Goal: Manage account settings

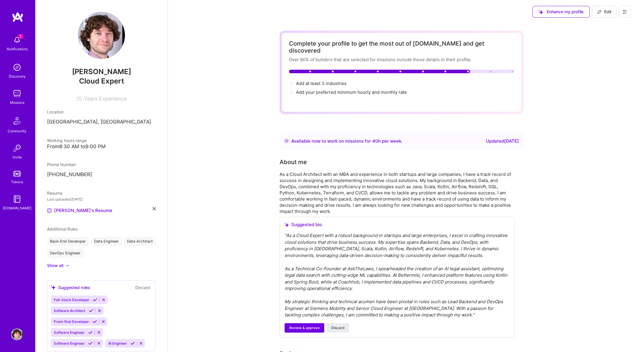
click at [624, 10] on icon at bounding box center [624, 11] width 5 height 5
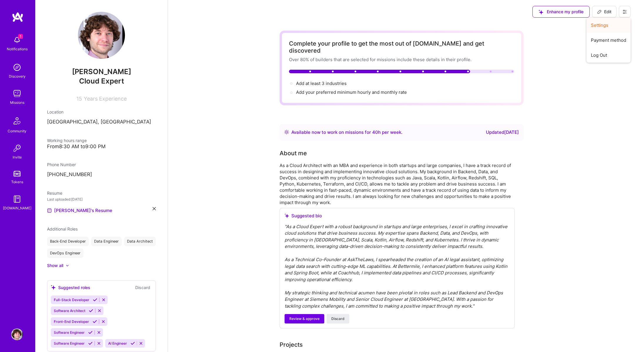
click at [602, 27] on button "Settings" at bounding box center [608, 25] width 44 height 15
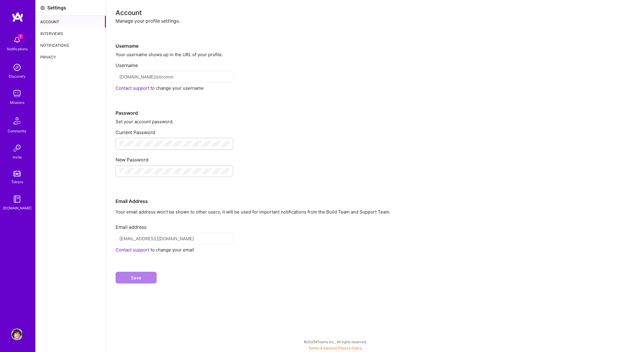
click at [54, 35] on div "Interviews" at bounding box center [71, 34] width 70 height 12
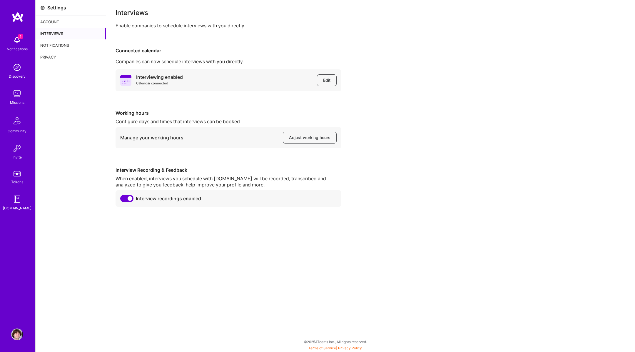
click at [15, 333] on img at bounding box center [17, 334] width 12 height 12
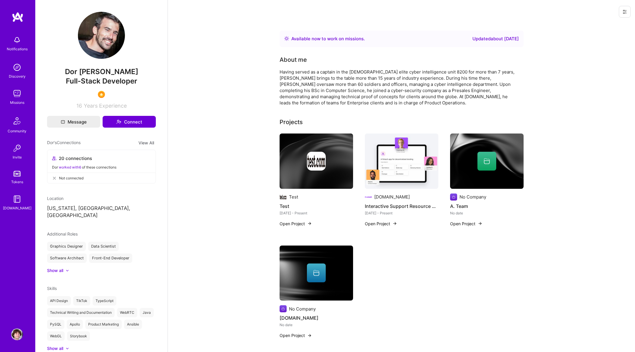
click at [626, 15] on button at bounding box center [625, 12] width 12 height 12
click at [613, 24] on button "Login as Dor" at bounding box center [608, 25] width 44 height 15
